Goal: Find specific page/section: Find specific page/section

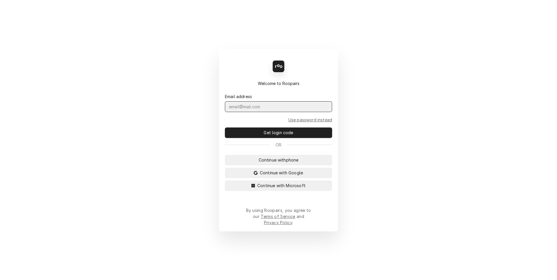
click at [258, 109] on input "Dynamic Content Wrapper" at bounding box center [278, 106] width 107 height 11
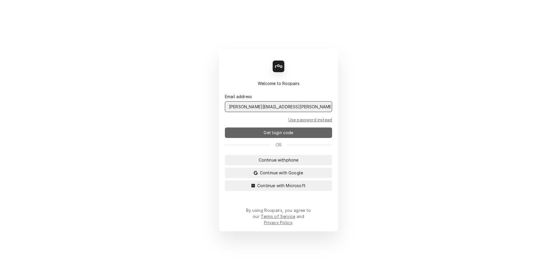
type input "scott.costello@maincomm.com"
click at [262, 138] on button "Get login code" at bounding box center [278, 133] width 107 height 10
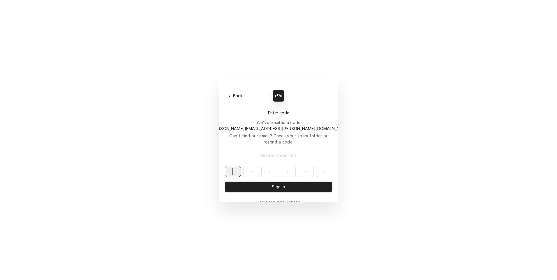
paste input "952699"
type input "952699"
click at [244, 182] on button "Sign in" at bounding box center [278, 187] width 107 height 10
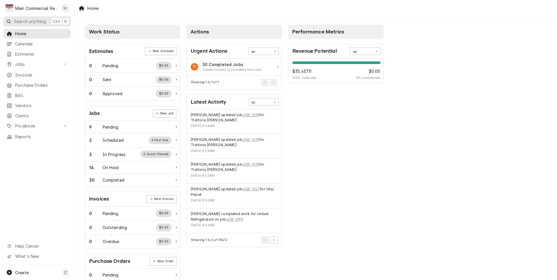
click at [29, 22] on span "Search anything" at bounding box center [30, 21] width 32 height 6
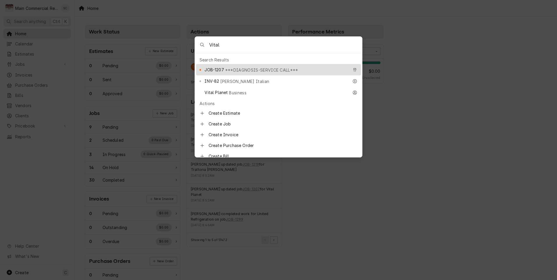
type input "Vital"
click at [226, 67] on span "***DIAGNOSIS-SERVICE CALL***" at bounding box center [261, 70] width 73 height 6
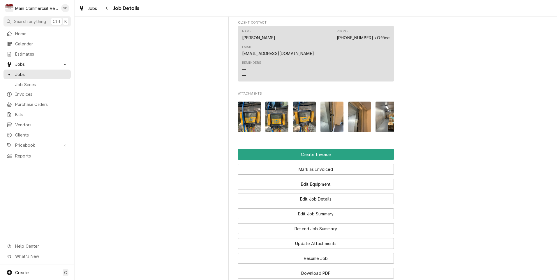
scroll to position [653, 0]
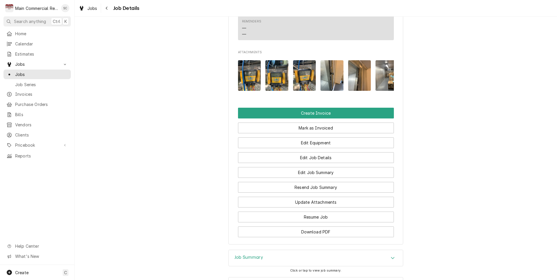
click at [245, 255] on h3 "Job Summary" at bounding box center [248, 258] width 29 height 6
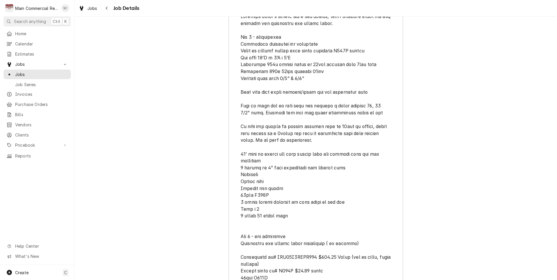
scroll to position [1548, 0]
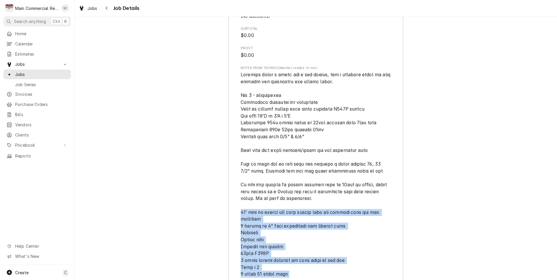
drag, startPoint x: 239, startPoint y: 161, endPoint x: 354, endPoint y: 219, distance: 129.5
click at [354, 219] on span "[object Object]" at bounding box center [316, 219] width 150 height 296
drag, startPoint x: 354, startPoint y: 219, endPoint x: 298, endPoint y: 219, distance: 55.6
click at [298, 219] on span "[object Object]" at bounding box center [316, 219] width 150 height 296
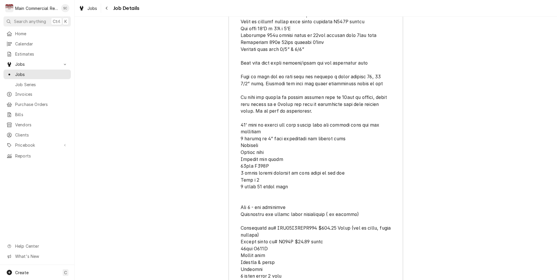
scroll to position [1606, 0]
